Goal: Task Accomplishment & Management: Manage account settings

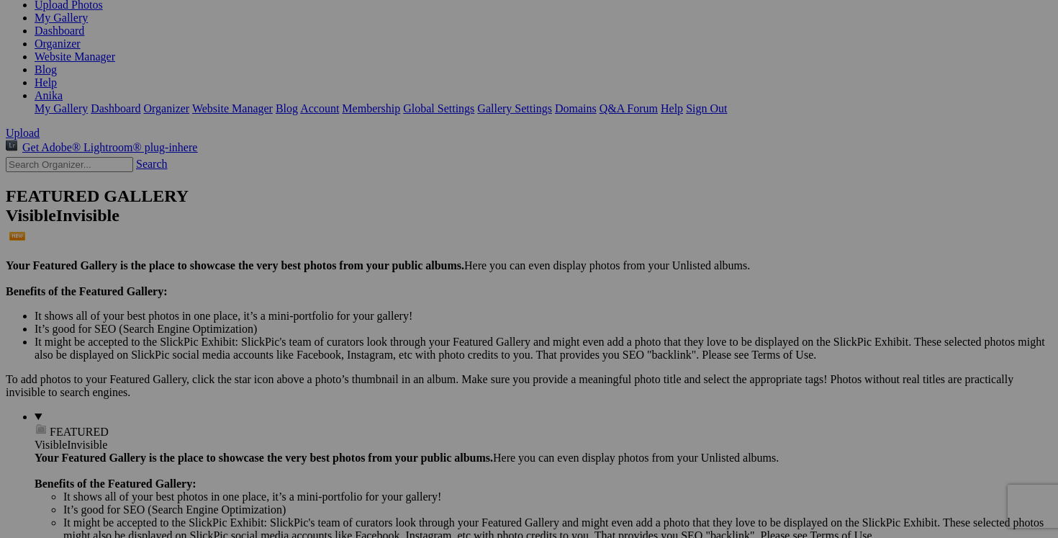
scroll to position [147, 0]
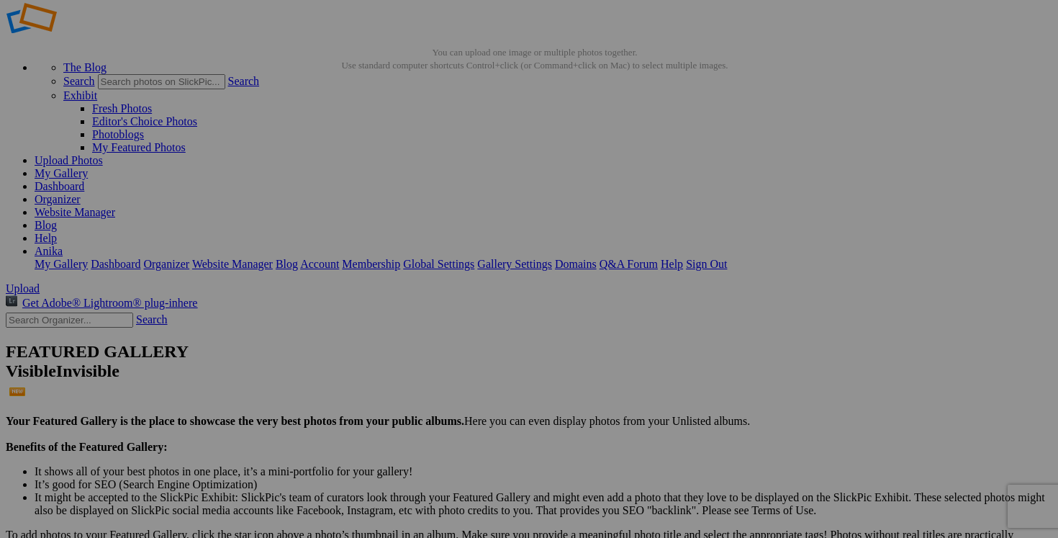
scroll to position [30, 0]
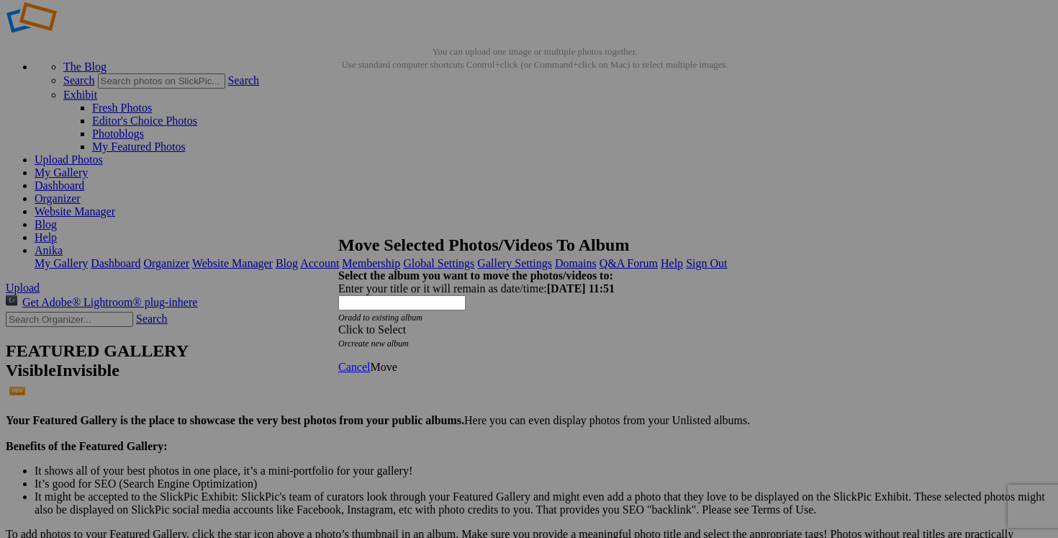
click at [608, 323] on div "Click to Select" at bounding box center [529, 329] width 382 height 13
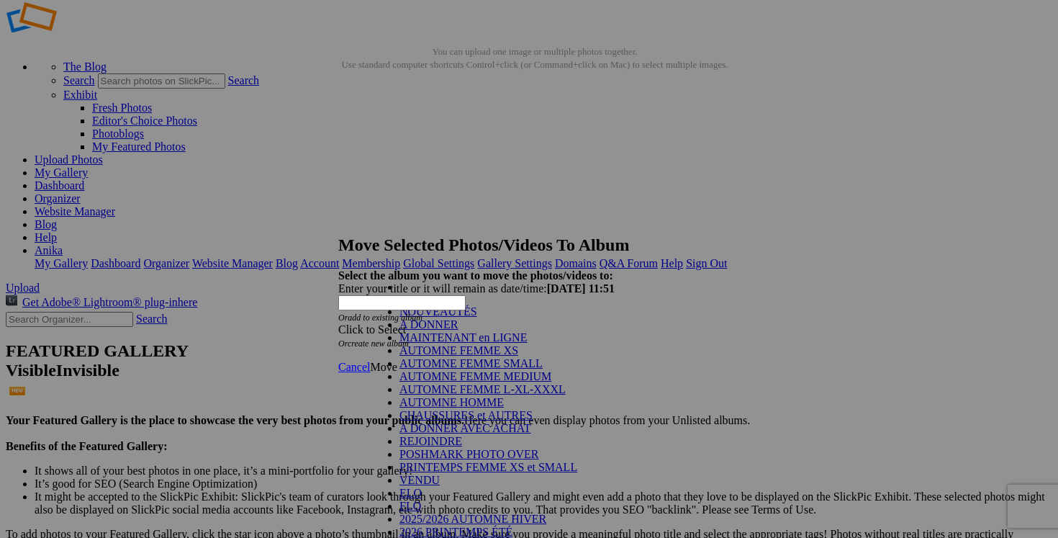
scroll to position [235, 0]
click at [440, 474] on link "VENDU" at bounding box center [420, 480] width 40 height 12
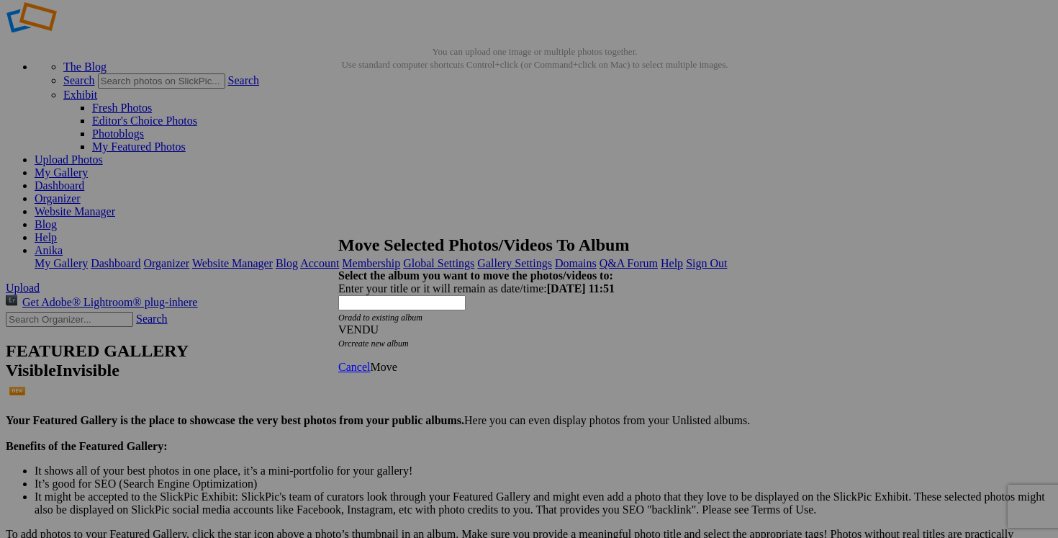
click at [397, 361] on span "Move" at bounding box center [383, 367] width 27 height 12
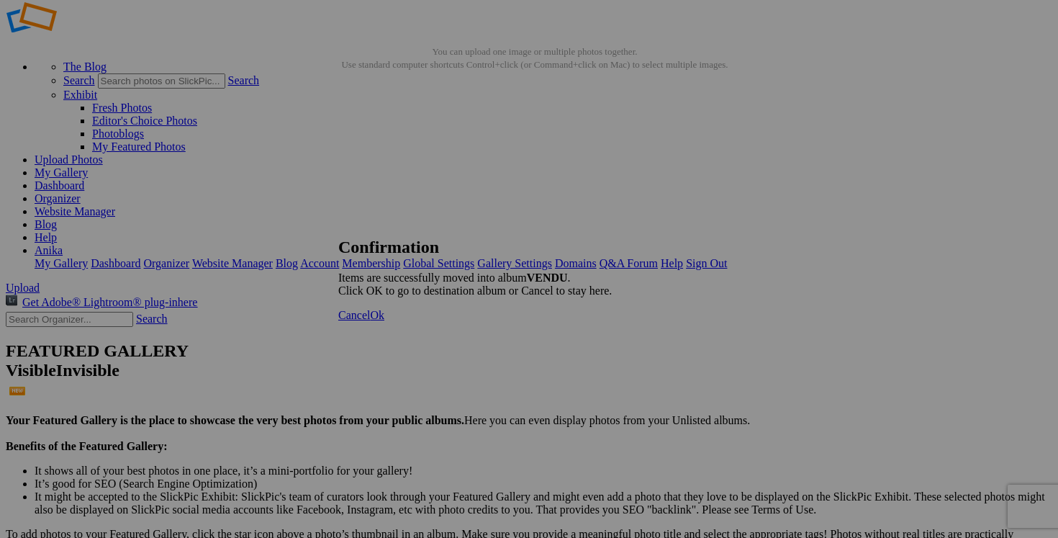
click at [370, 321] on link "Cancel" at bounding box center [354, 315] width 32 height 12
